Goal: Task Accomplishment & Management: Complete application form

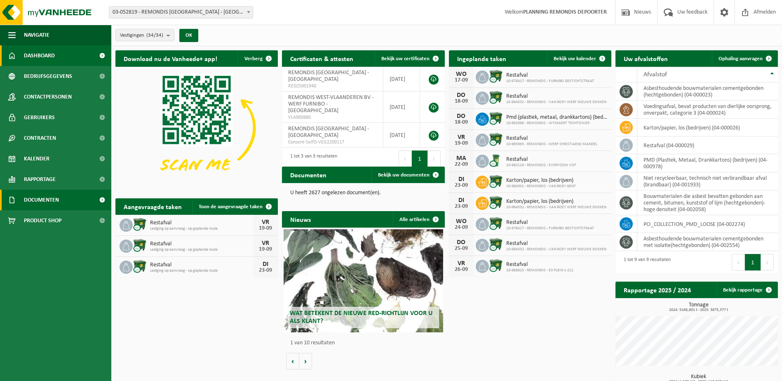
click at [40, 202] on span "Documenten" at bounding box center [41, 200] width 35 height 21
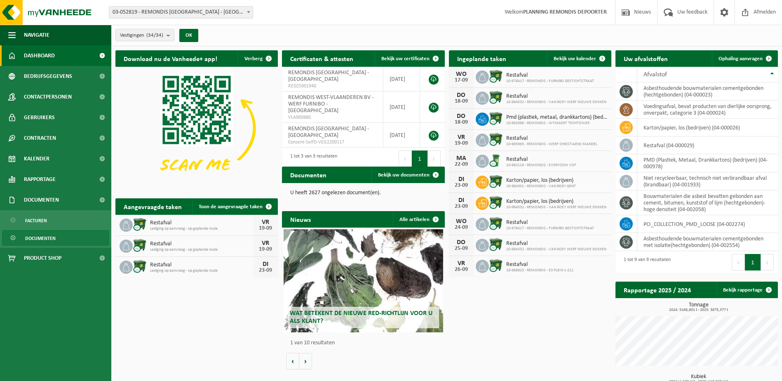
click at [41, 240] on span "Documenten" at bounding box center [40, 239] width 31 height 16
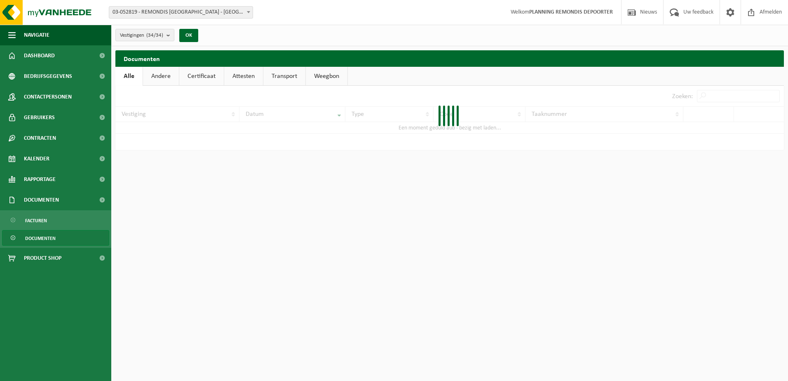
click at [719, 94] on div at bounding box center [449, 118] width 669 height 64
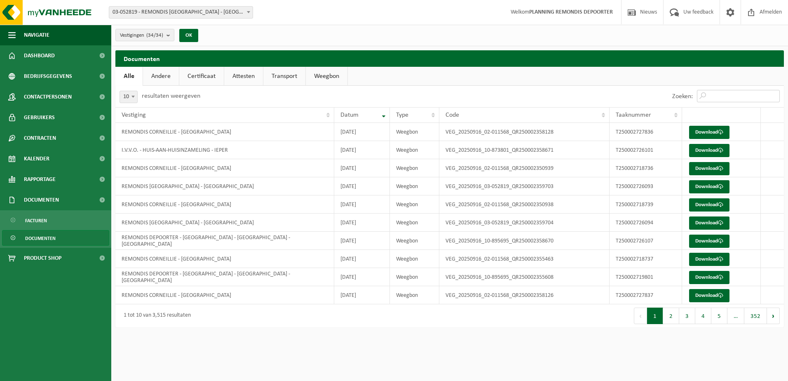
click at [719, 94] on input "Zoeken:" at bounding box center [738, 96] width 83 height 12
paste input "T250002665759"
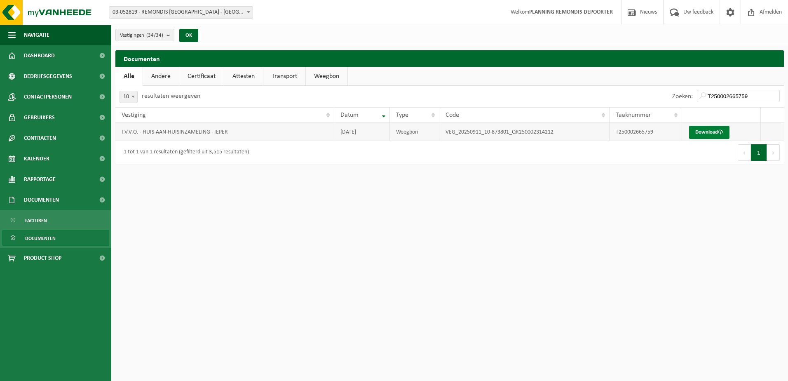
click at [719, 127] on link "Download" at bounding box center [709, 132] width 40 height 13
click at [722, 101] on input "T250002665759" at bounding box center [738, 96] width 83 height 12
paste input "718280"
type input "T250002718280"
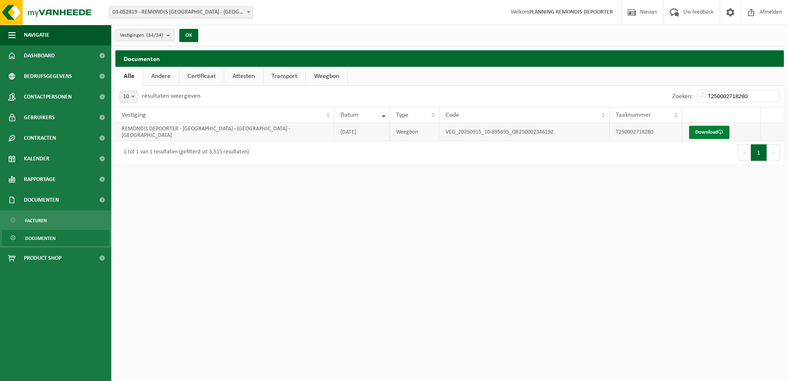
click at [708, 132] on link "Download" at bounding box center [709, 132] width 40 height 13
drag, startPoint x: 50, startPoint y: 52, endPoint x: 175, endPoint y: 54, distance: 125.4
click at [50, 52] on span "Dashboard" at bounding box center [39, 55] width 31 height 21
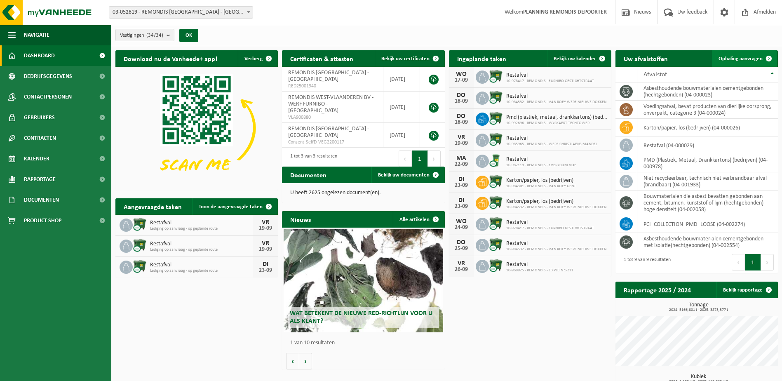
click at [743, 50] on link "Ophaling aanvragen" at bounding box center [744, 58] width 65 height 16
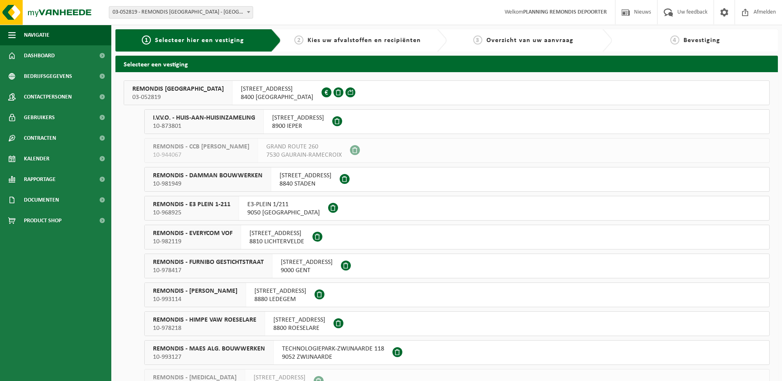
click at [193, 95] on span "03-052819" at bounding box center [178, 97] width 92 height 8
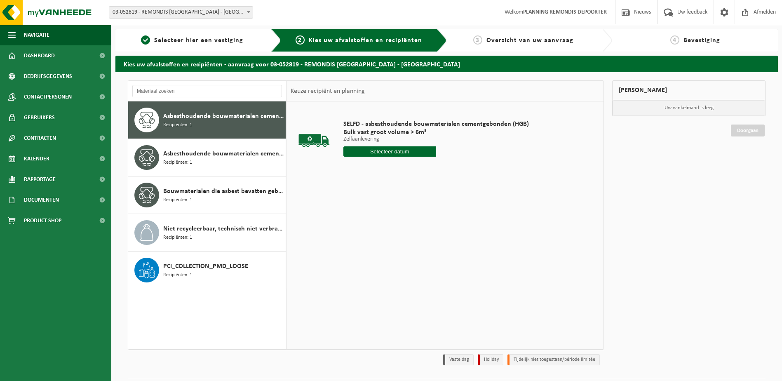
click at [385, 152] on input "text" at bounding box center [390, 151] width 93 height 10
click at [375, 224] on div "17" at bounding box center [380, 224] width 14 height 13
type input "Van 2025-09-17"
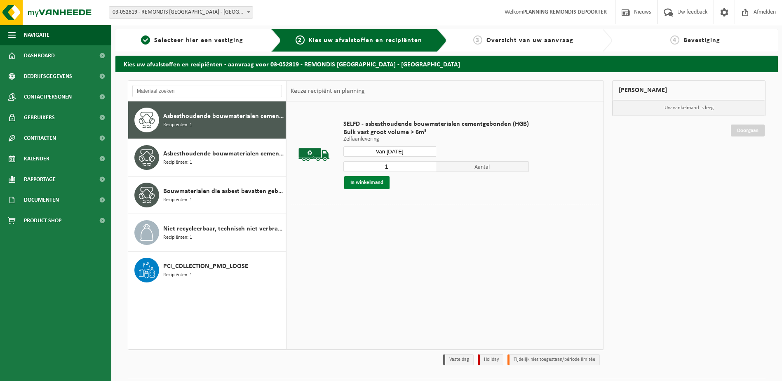
click at [369, 180] on button "In winkelmand" at bounding box center [366, 182] width 45 height 13
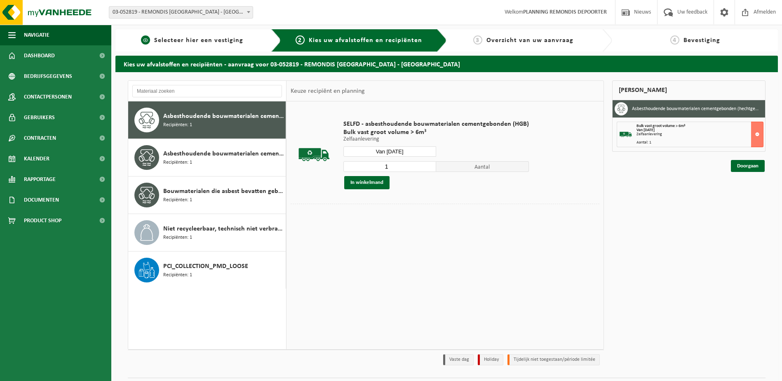
click at [179, 40] on span "Selecteer hier een vestiging" at bounding box center [198, 40] width 89 height 7
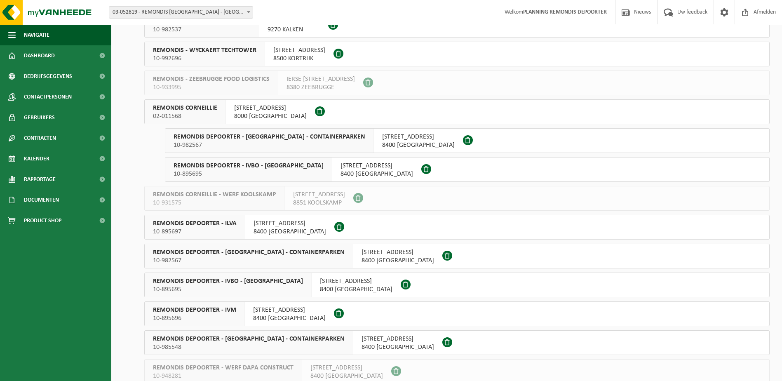
scroll to position [536, 0]
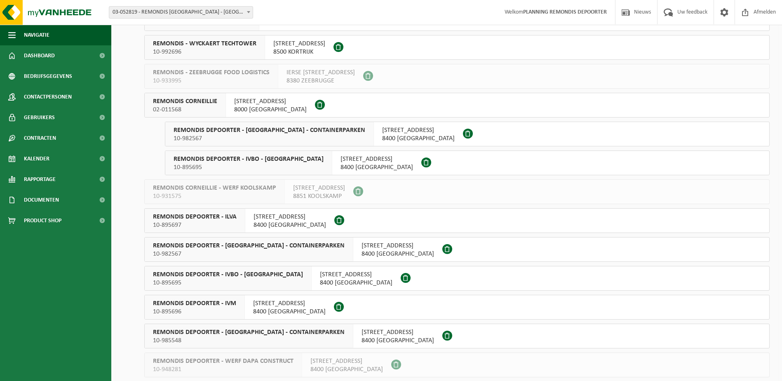
click at [211, 335] on span "REMONDIS DEPOORTER - [GEOGRAPHIC_DATA] - CONTAINERPARKEN" at bounding box center [249, 332] width 192 height 8
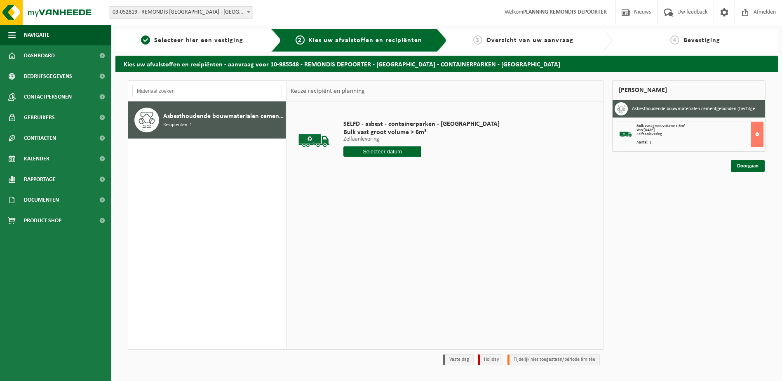
click at [375, 155] on input "text" at bounding box center [383, 151] width 78 height 10
click at [381, 224] on div "17" at bounding box center [380, 224] width 14 height 13
type input "Van [DATE]"
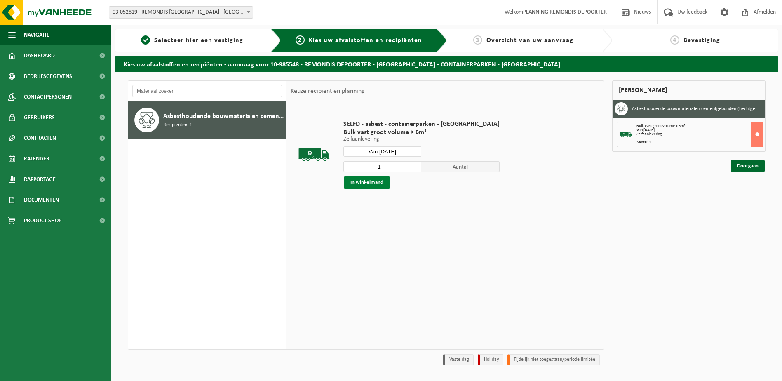
click at [378, 182] on button "In winkelmand" at bounding box center [366, 182] width 45 height 13
click at [749, 194] on link "Doorgaan" at bounding box center [748, 196] width 34 height 12
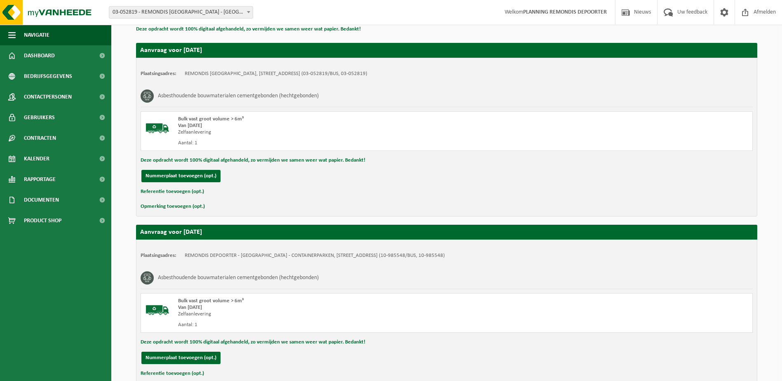
scroll to position [197, 0]
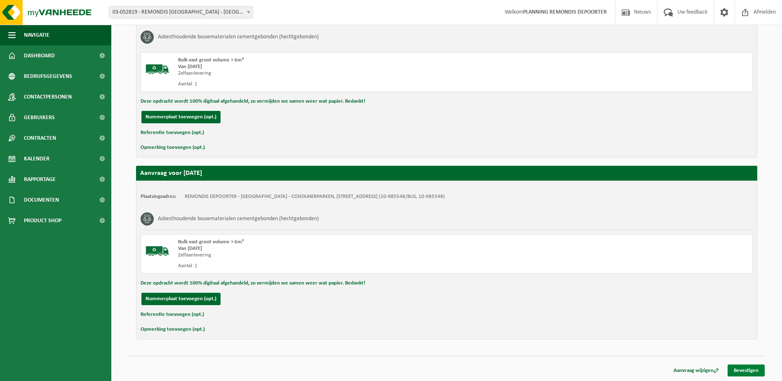
click at [745, 371] on link "Bevestigen" at bounding box center [746, 371] width 37 height 12
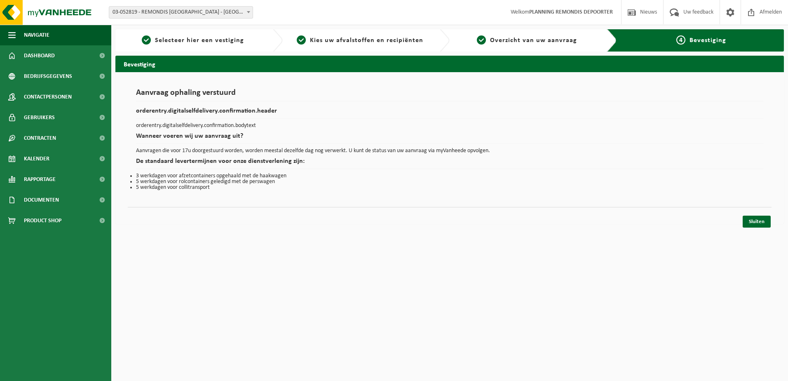
click at [772, 220] on div "Sluiten" at bounding box center [757, 222] width 30 height 12
click at [766, 221] on link "Sluiten" at bounding box center [757, 222] width 28 height 12
